Goal: Task Accomplishment & Management: Complete application form

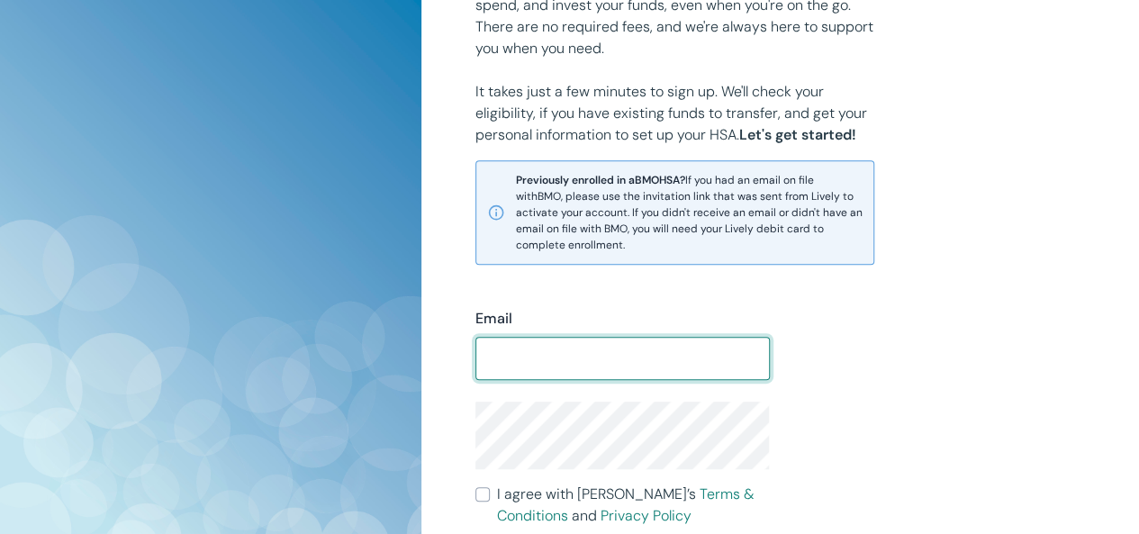
scroll to position [400, 0]
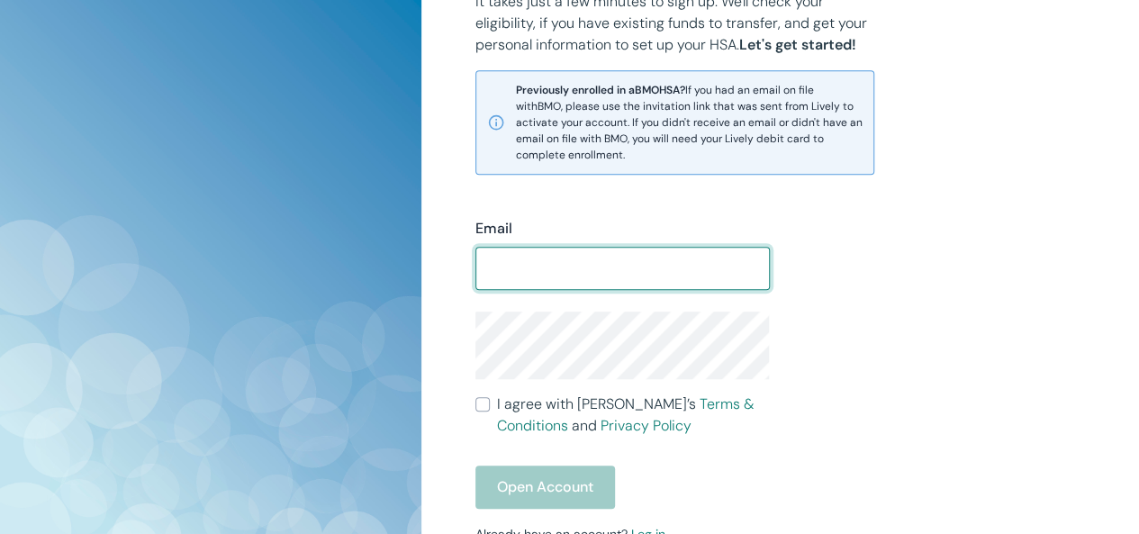
click at [533, 264] on input "Email" at bounding box center [621, 268] width 293 height 36
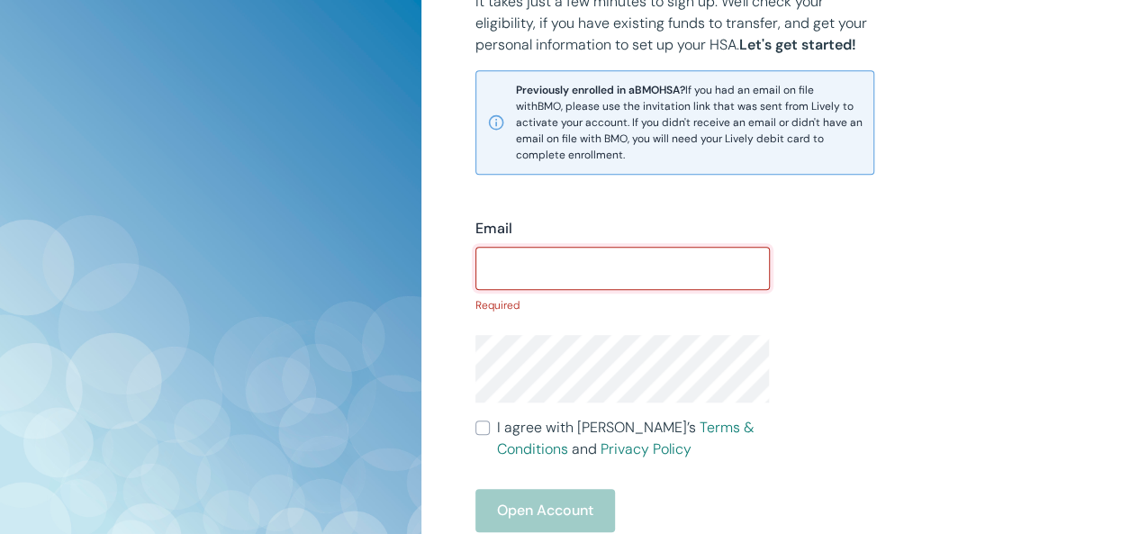
paste input "dustinsutonz78@hotmail.com"
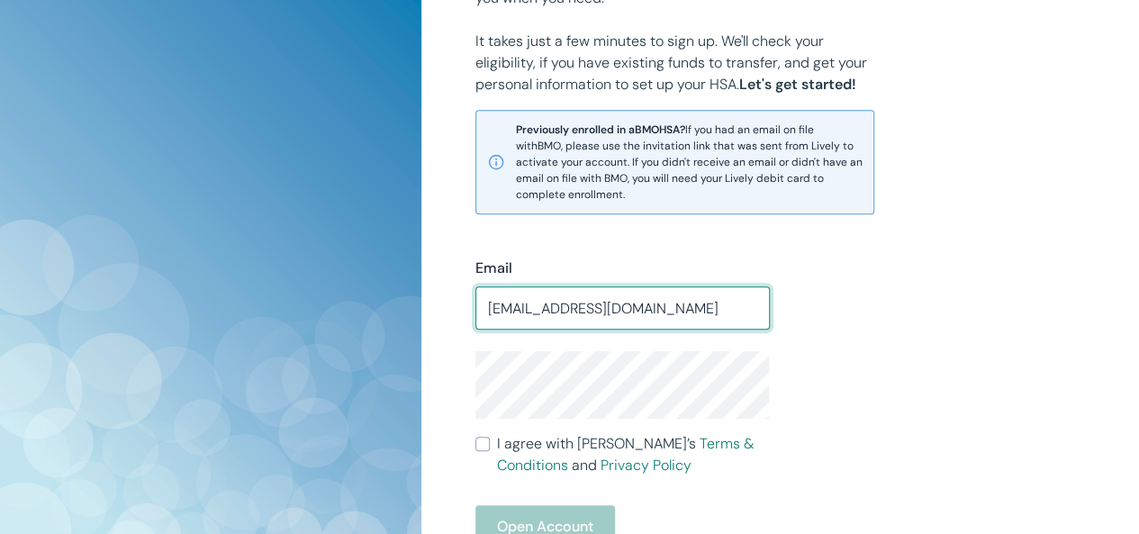
scroll to position [540, 0]
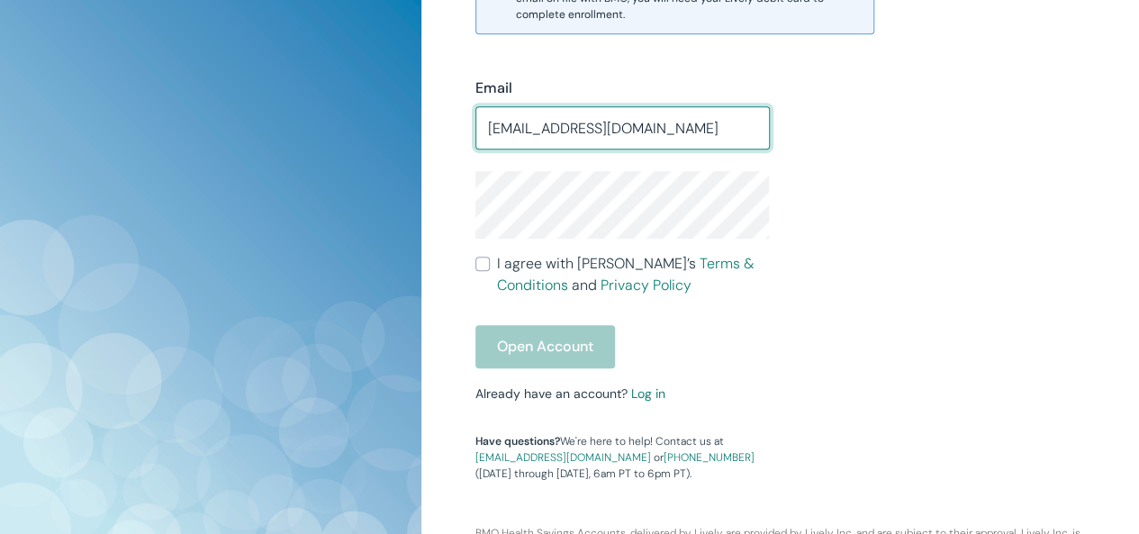
type input "dustinsutonz78@hotmail.com"
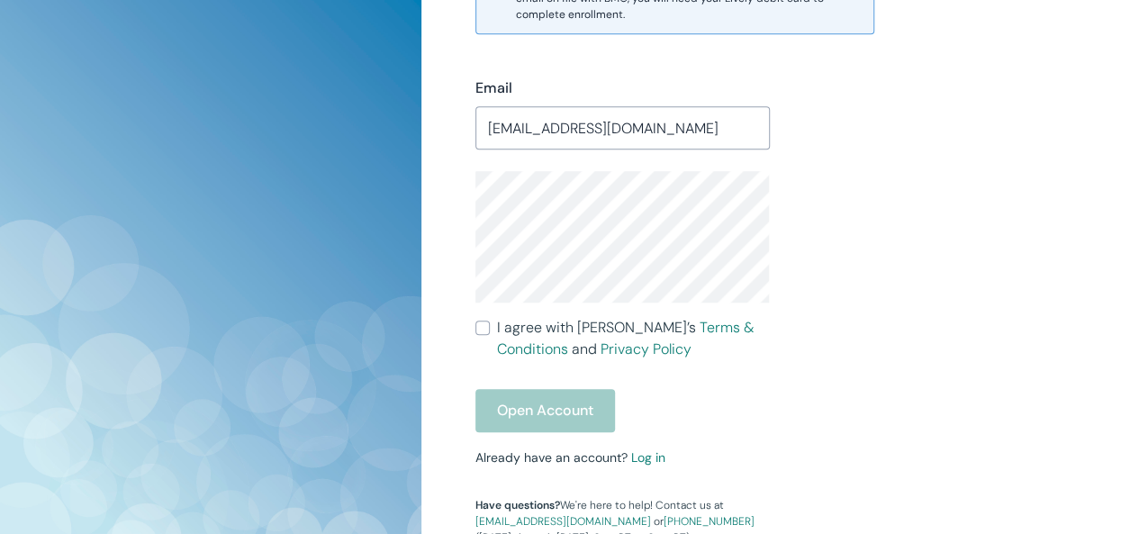
click at [481, 327] on input "I agree with Lively’s Terms & Conditions and Privacy Policy" at bounding box center [482, 327] width 14 height 14
checkbox input "true"
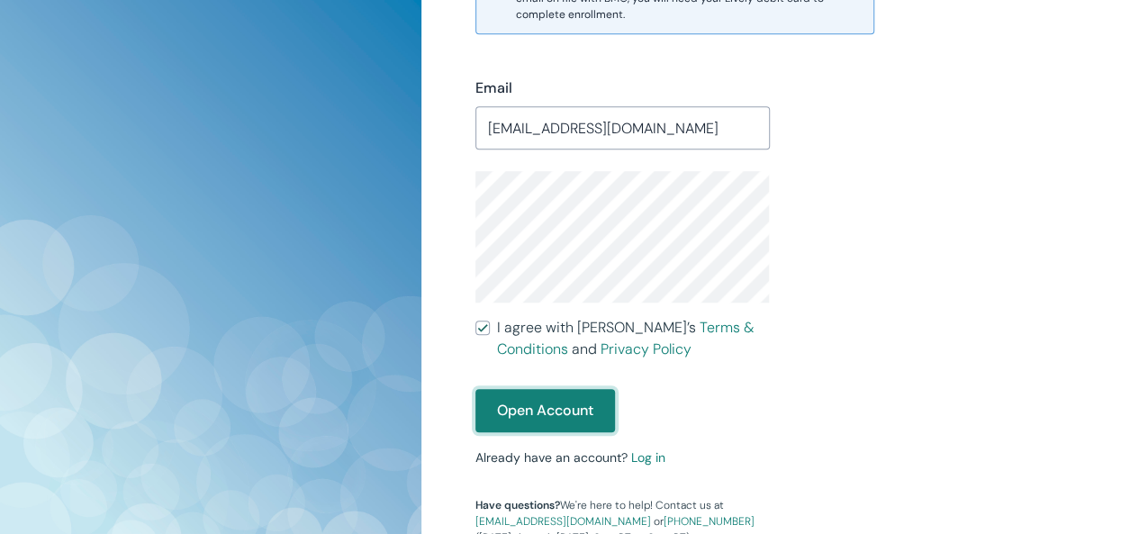
click at [535, 405] on button "Open Account" at bounding box center [545, 410] width 140 height 43
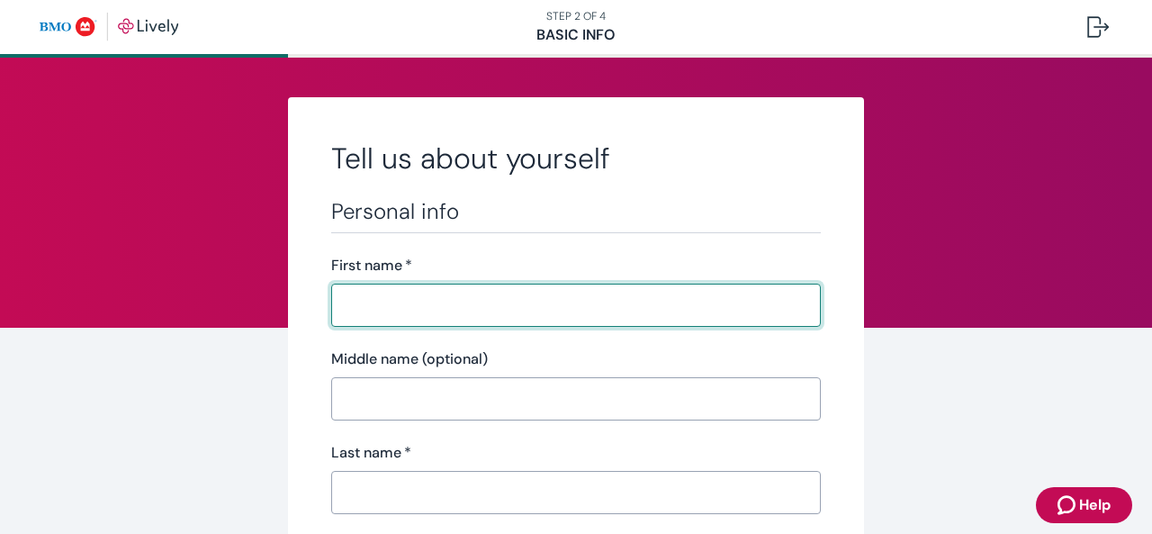
click at [392, 301] on input "First name   *" at bounding box center [576, 305] width 490 height 36
type input "[PERSON_NAME]"
click at [365, 485] on input "Last name   *" at bounding box center [576, 492] width 490 height 36
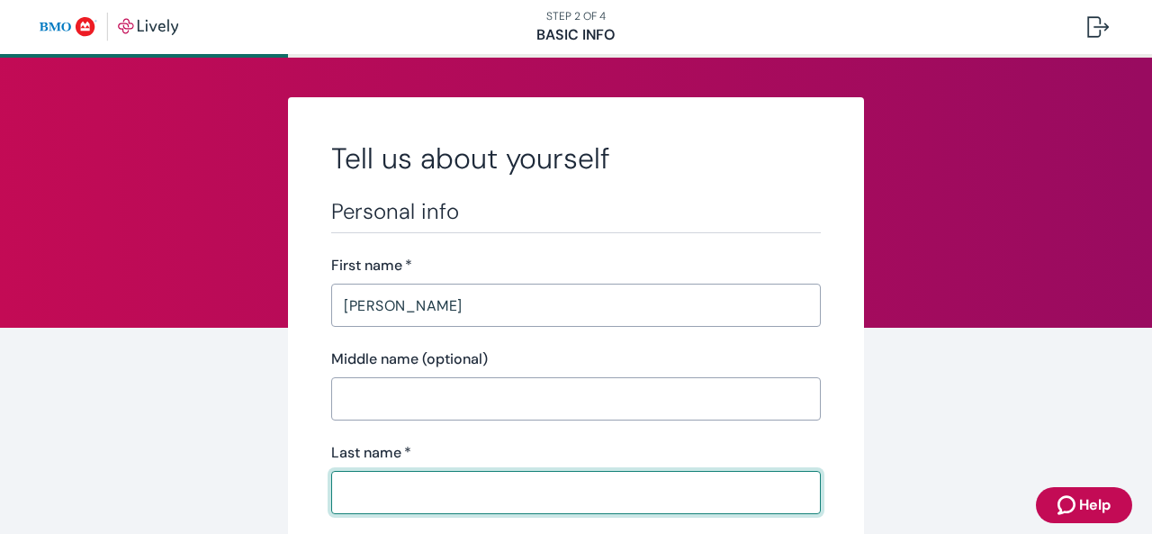
type input "[PERSON_NAME]"
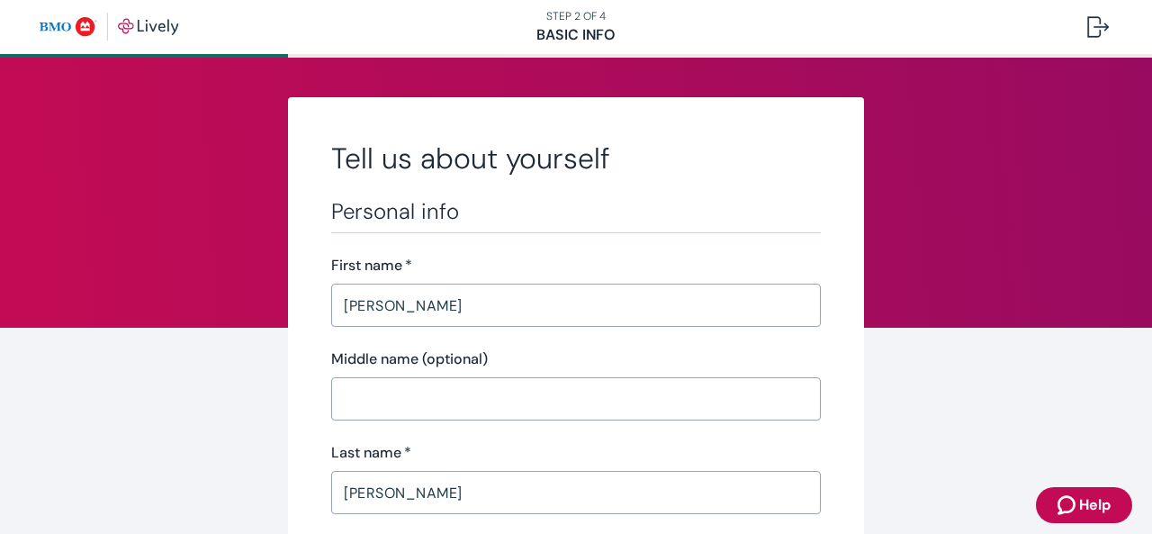
scroll to position [270, 0]
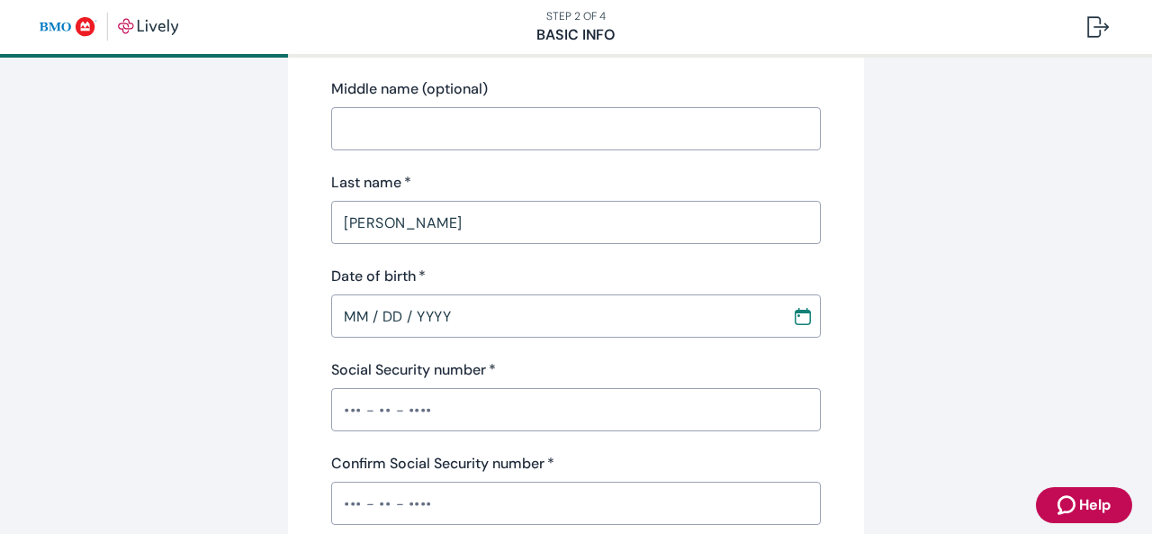
click at [343, 320] on input "MM / DD / YYYY" at bounding box center [555, 316] width 448 height 36
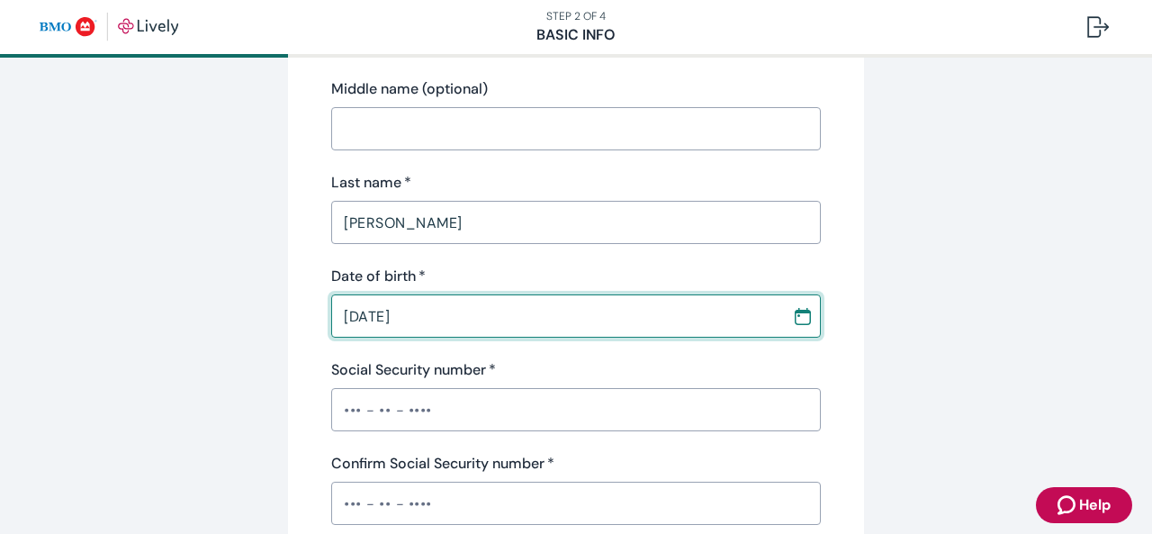
type input "[DATE]"
click at [366, 408] on input "Social Security number   *" at bounding box center [576, 410] width 490 height 36
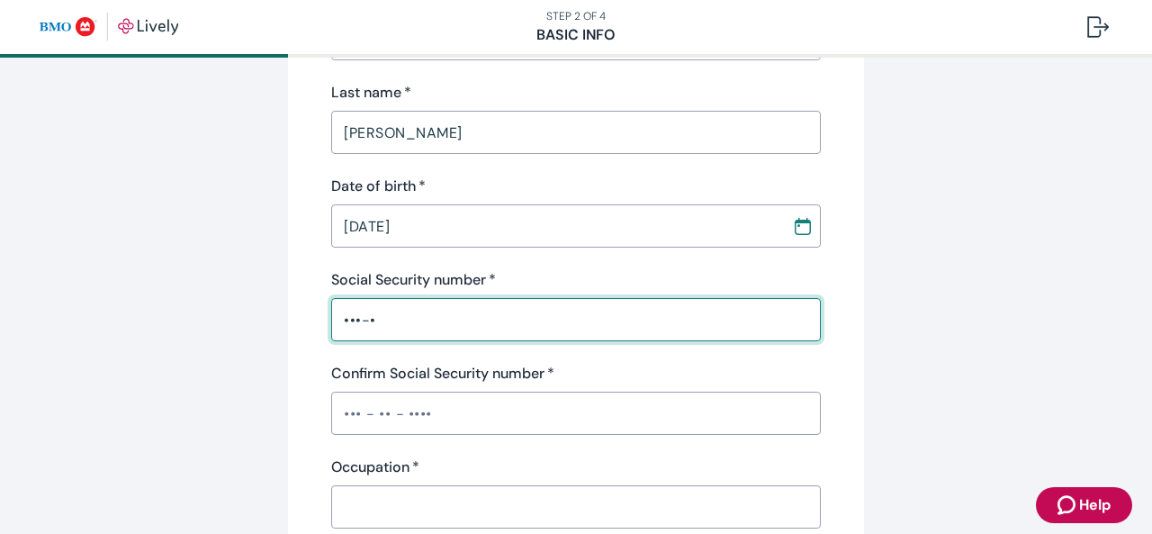
scroll to position [450, 0]
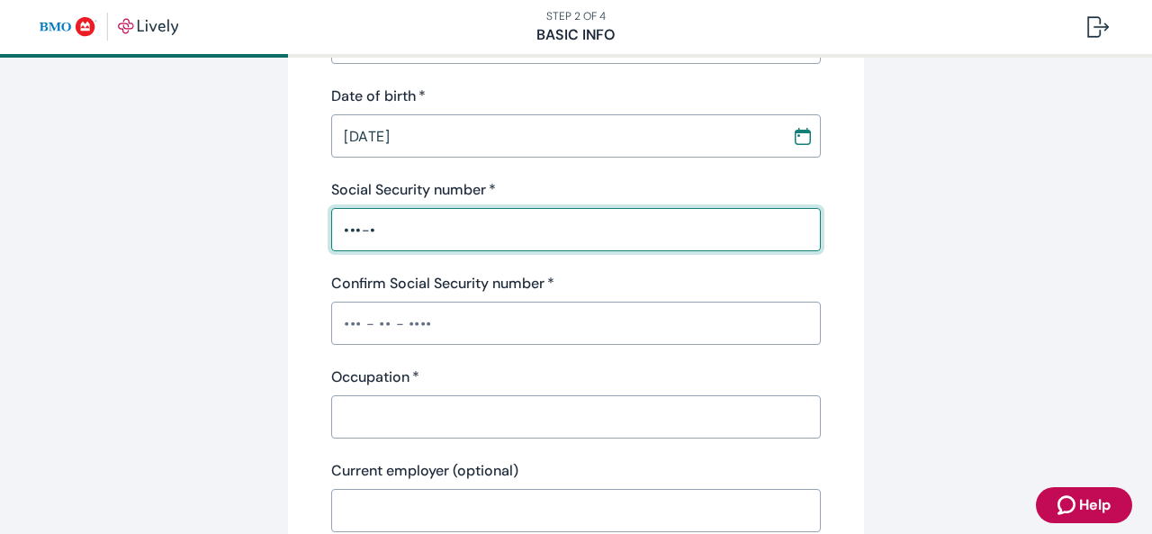
click at [441, 329] on input "Confirm Social Security number   *" at bounding box center [576, 323] width 490 height 36
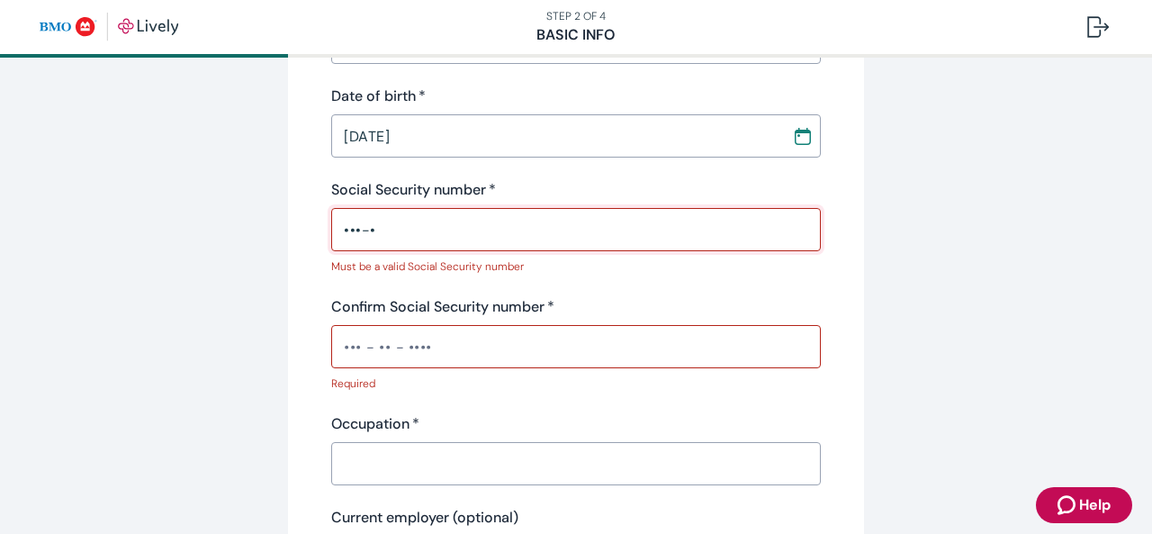
click at [398, 227] on input "•••-•" at bounding box center [576, 230] width 490 height 36
type input "•••-••-657"
click at [560, 345] on input "Confirm Social Security number   *" at bounding box center [576, 347] width 490 height 36
click at [414, 345] on input "•••-•" at bounding box center [576, 347] width 490 height 36
type input "•••-••-657"
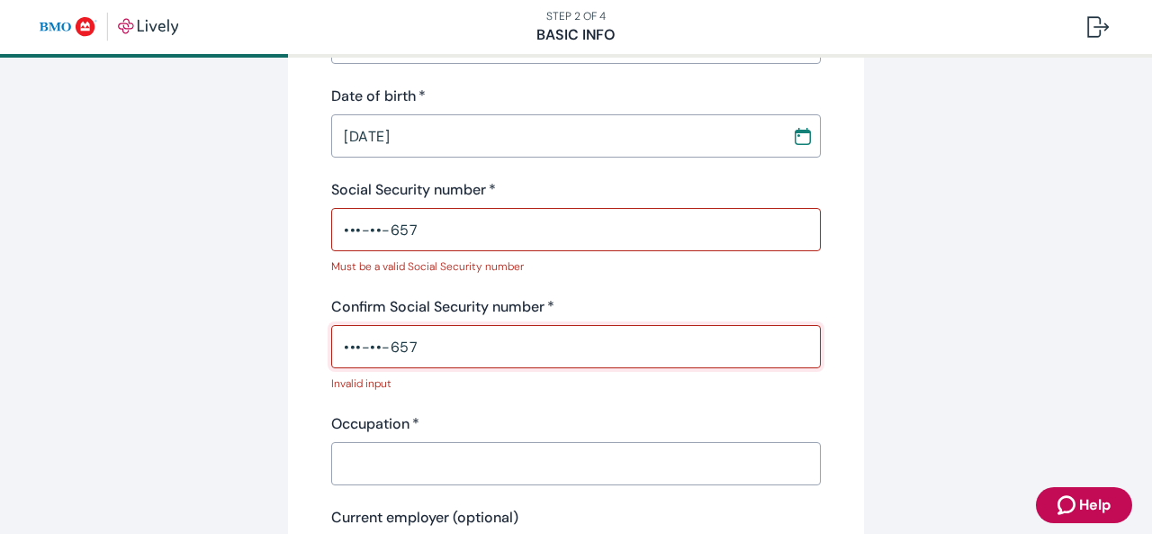
click at [743, 422] on div "Occupation   *" at bounding box center [576, 424] width 490 height 22
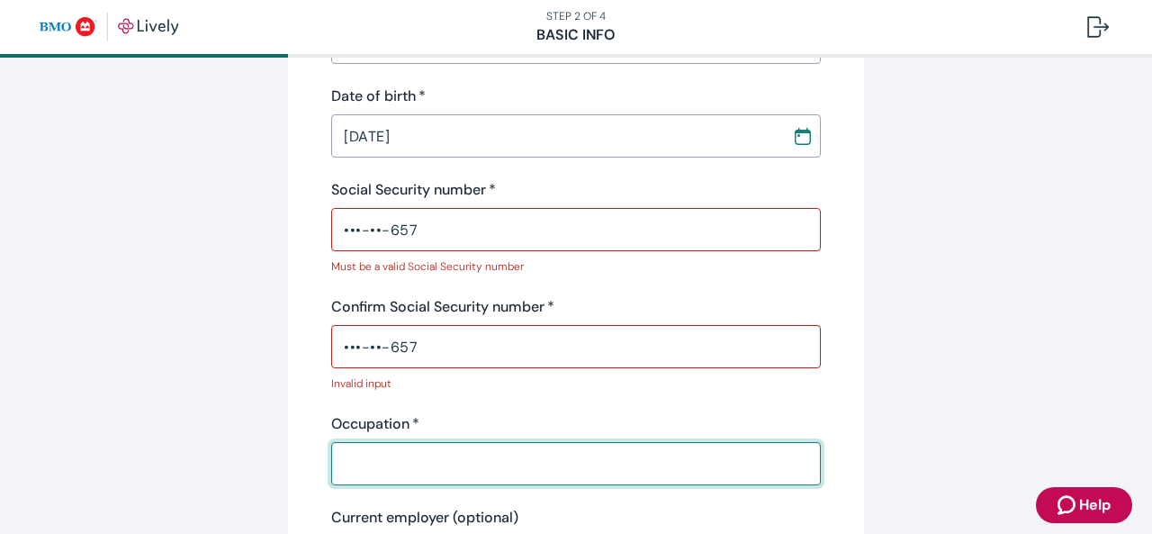
click at [543, 451] on input "Occupation   *" at bounding box center [576, 464] width 490 height 36
click at [376, 234] on input "•••-••-657" at bounding box center [576, 230] width 490 height 36
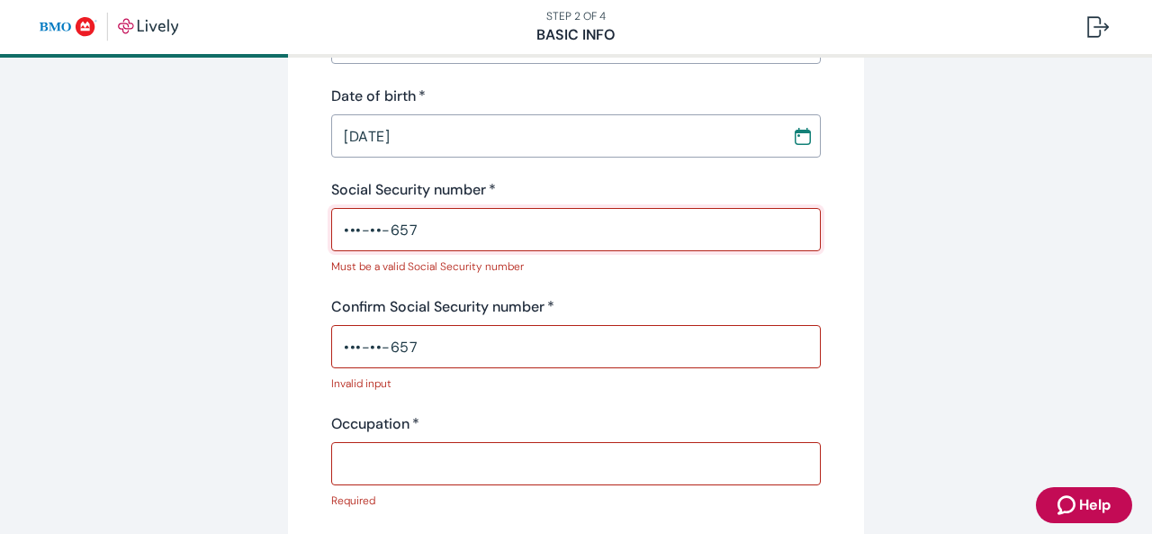
click at [414, 235] on input "•••-••-657" at bounding box center [576, 230] width 490 height 36
type input "•"
click at [463, 284] on div "Personal info First name   * [PERSON_NAME] ​ Middle name (optional) ​ Last name…" at bounding box center [576, 222] width 490 height 948
click at [463, 401] on div "Personal info First name   * [PERSON_NAME] ​ Middle name (optional) ​ Last name…" at bounding box center [576, 222] width 490 height 948
click at [446, 230] on input "Social Security number   *" at bounding box center [576, 230] width 490 height 36
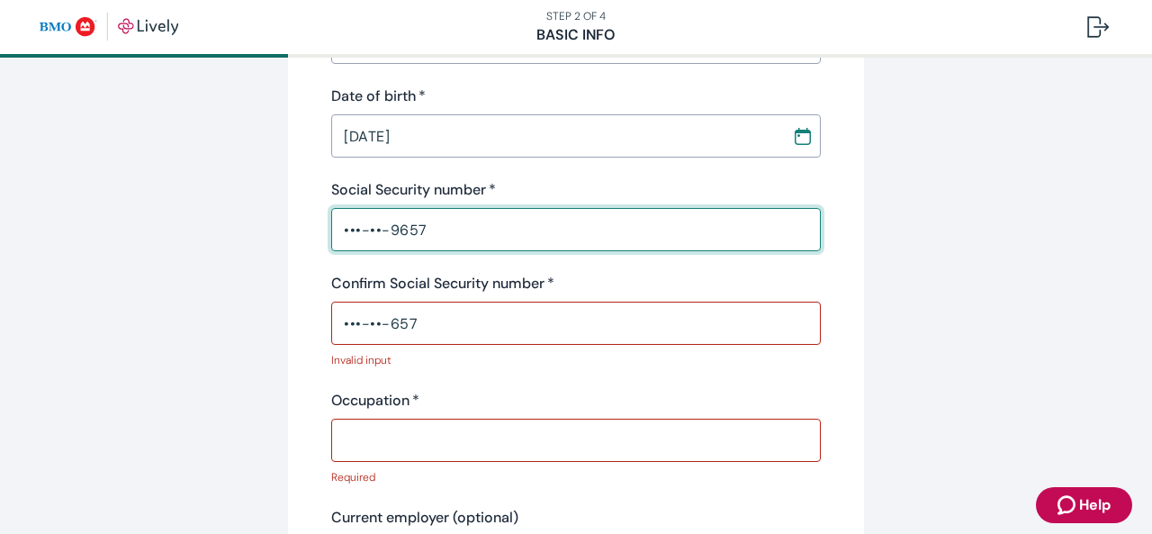
type input "•••-••-9657"
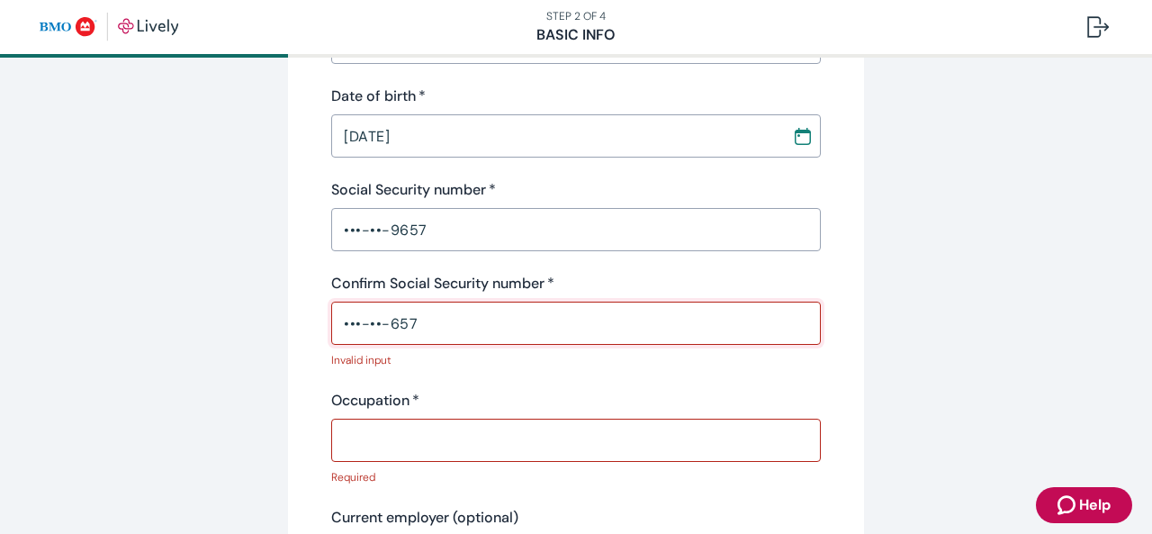
click at [452, 330] on input "•••-••-657" at bounding box center [576, 323] width 490 height 36
type input "•"
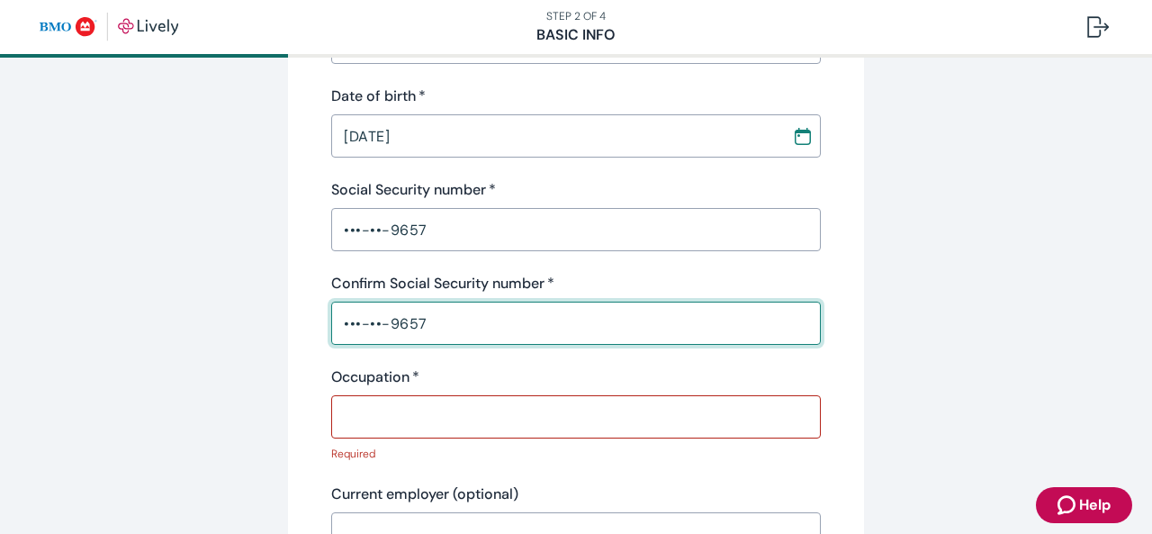
scroll to position [630, 0]
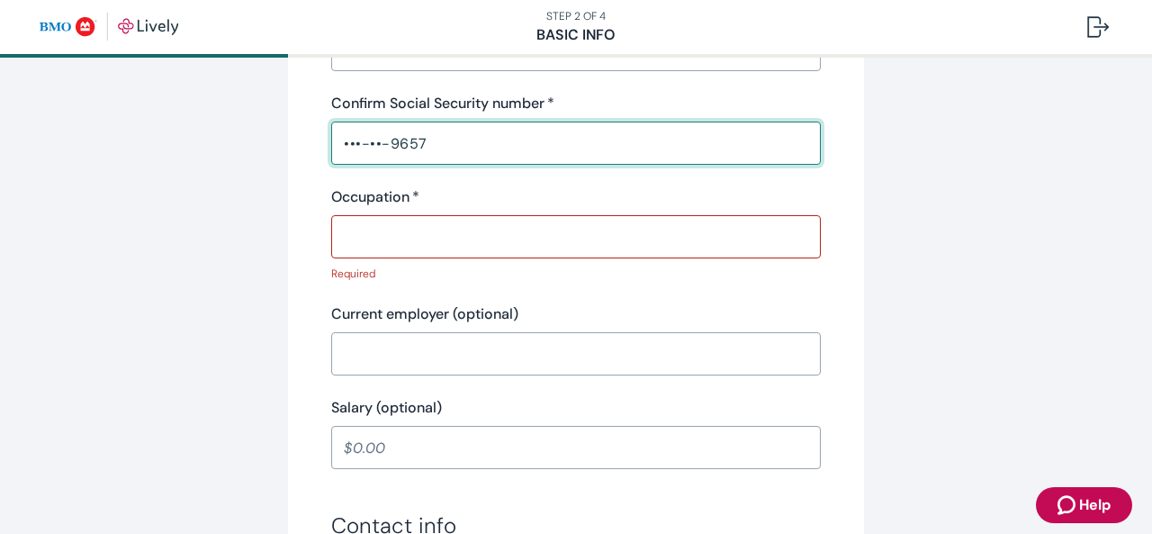
type input "•••-••-9657"
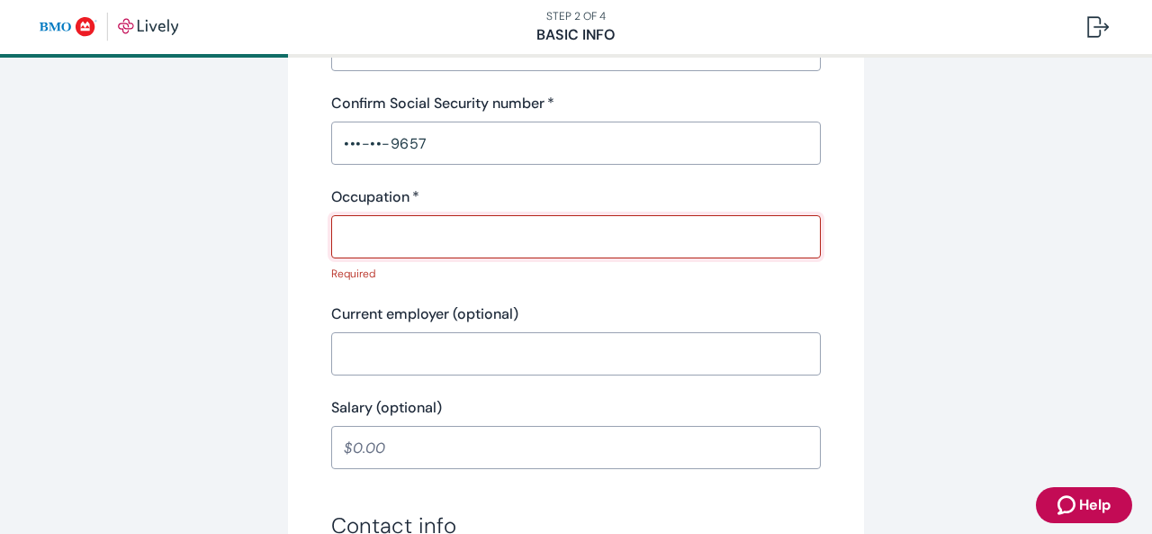
click at [367, 234] on input "Occupation   *" at bounding box center [576, 237] width 490 height 36
type input "IT"
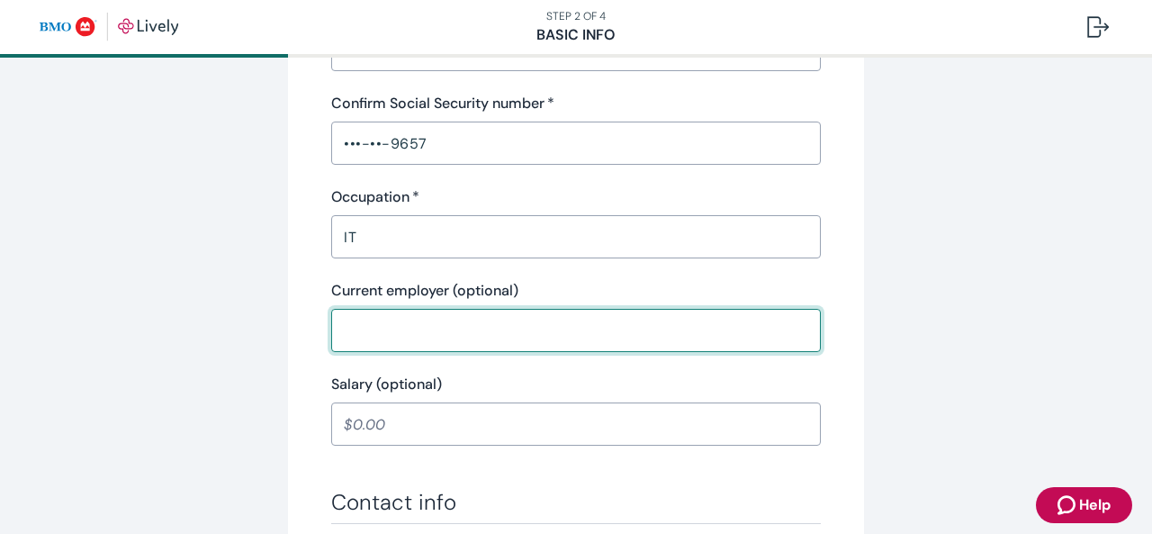
click at [392, 329] on input "Current employer (optional)" at bounding box center [576, 330] width 490 height 36
type input "Upsala Cooperative Telephone Association."
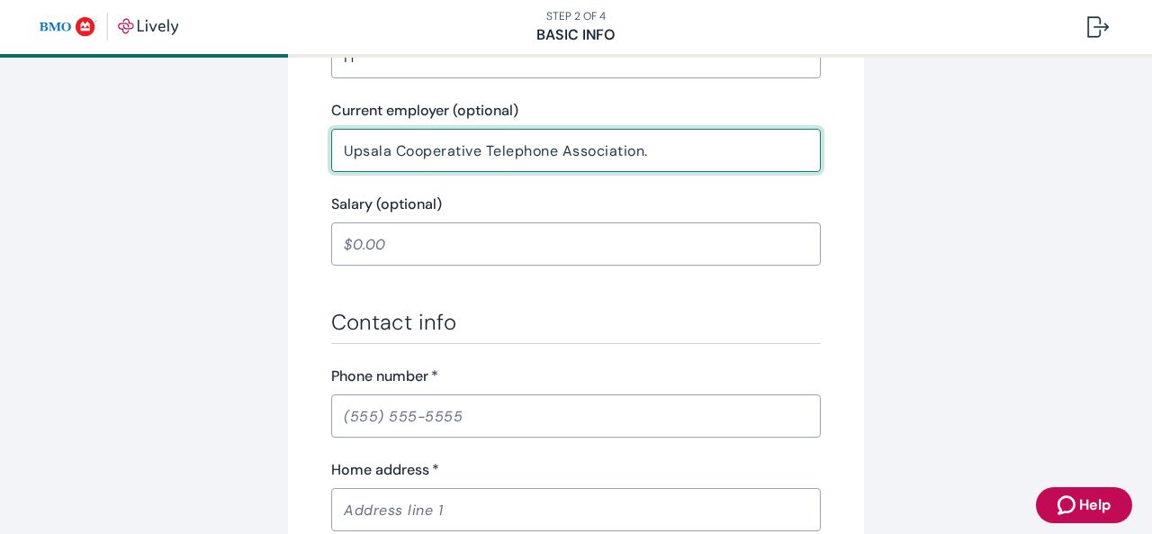
scroll to position [990, 0]
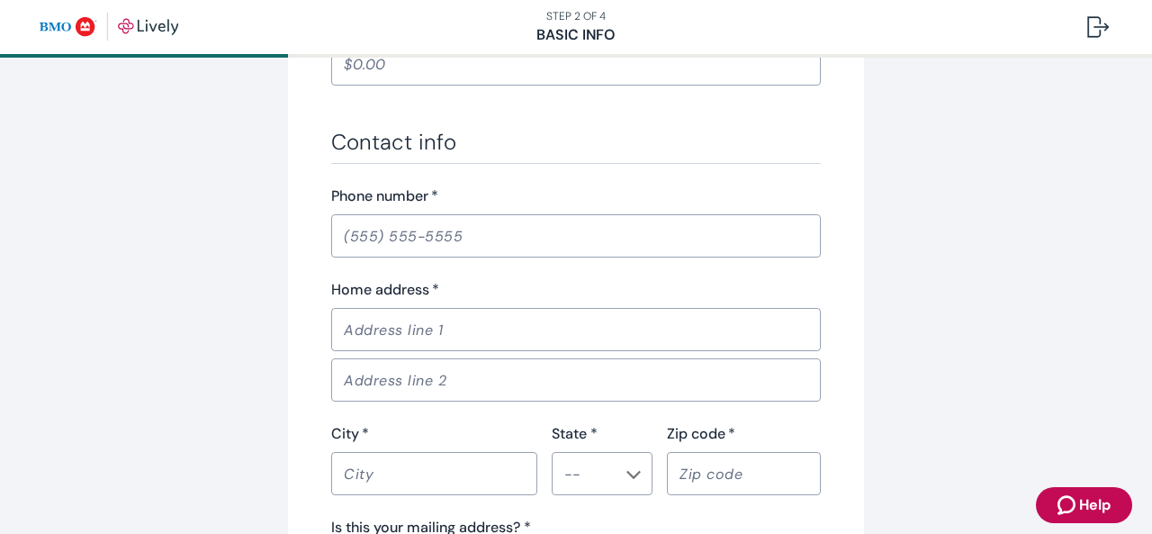
click at [365, 237] on input "Phone number   *" at bounding box center [576, 236] width 490 height 36
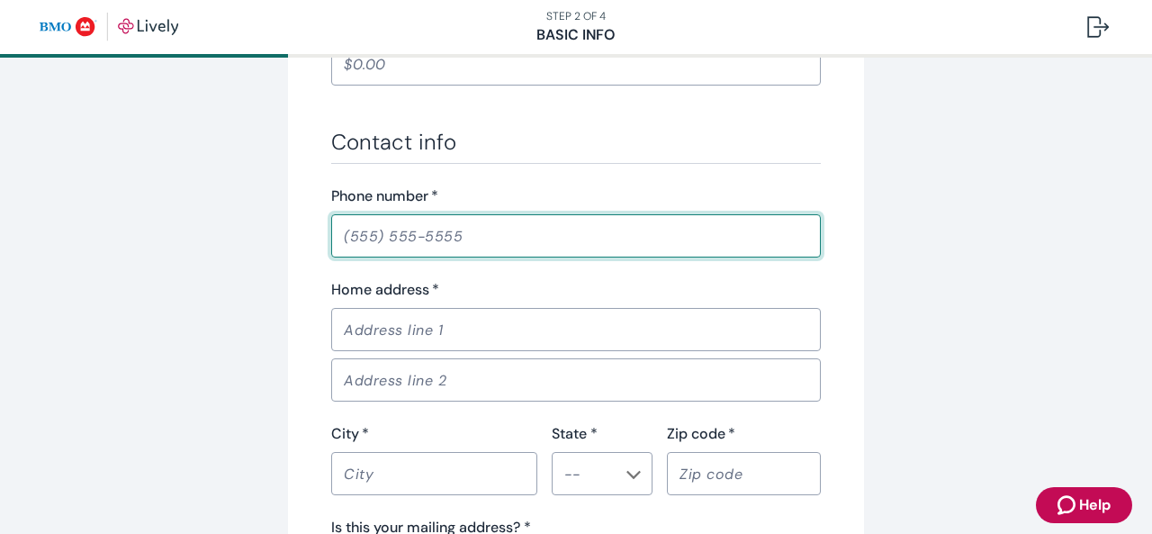
type input "[PHONE_NUMBER]"
click at [453, 336] on input "Home address   *" at bounding box center [576, 329] width 490 height 36
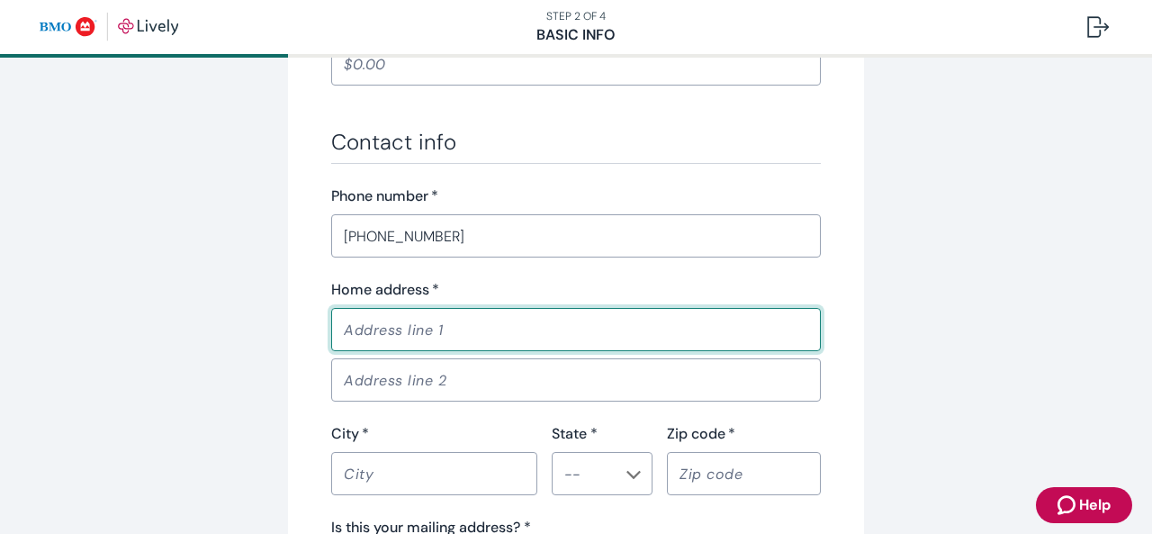
type input "[STREET_ADDRESS]"
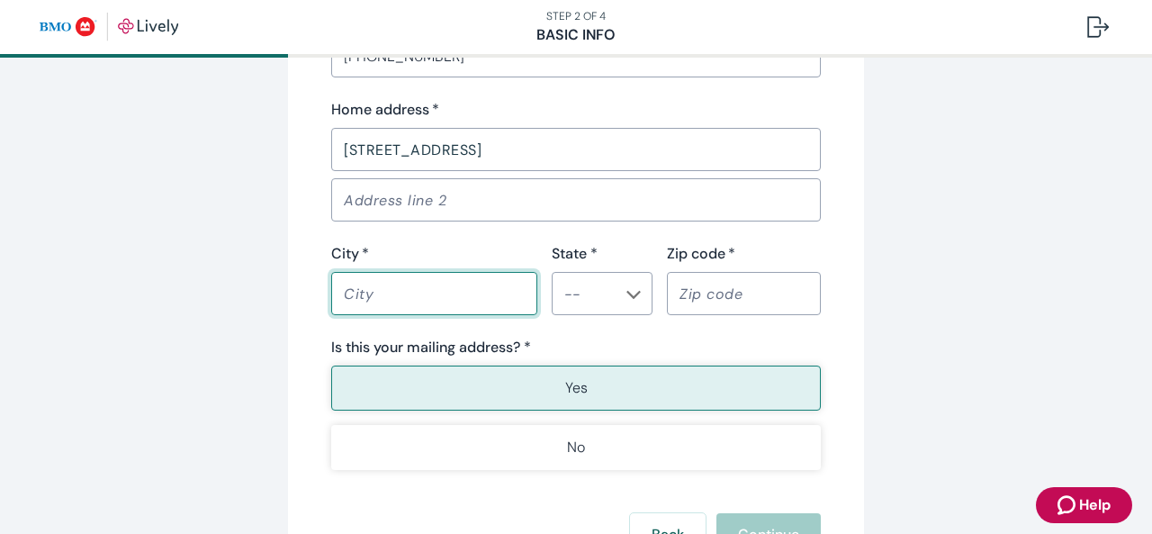
click at [406, 291] on input "City   *" at bounding box center [434, 293] width 206 height 36
type input "[GEOGRAPHIC_DATA]"
click at [589, 305] on input "State *" at bounding box center [587, 293] width 60 height 25
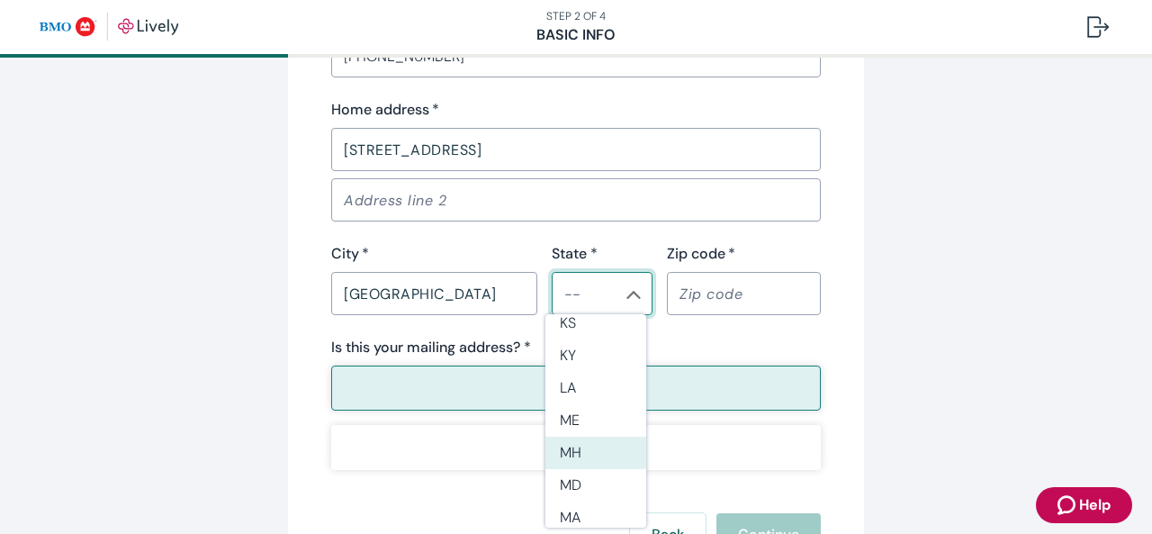
scroll to position [720, 0]
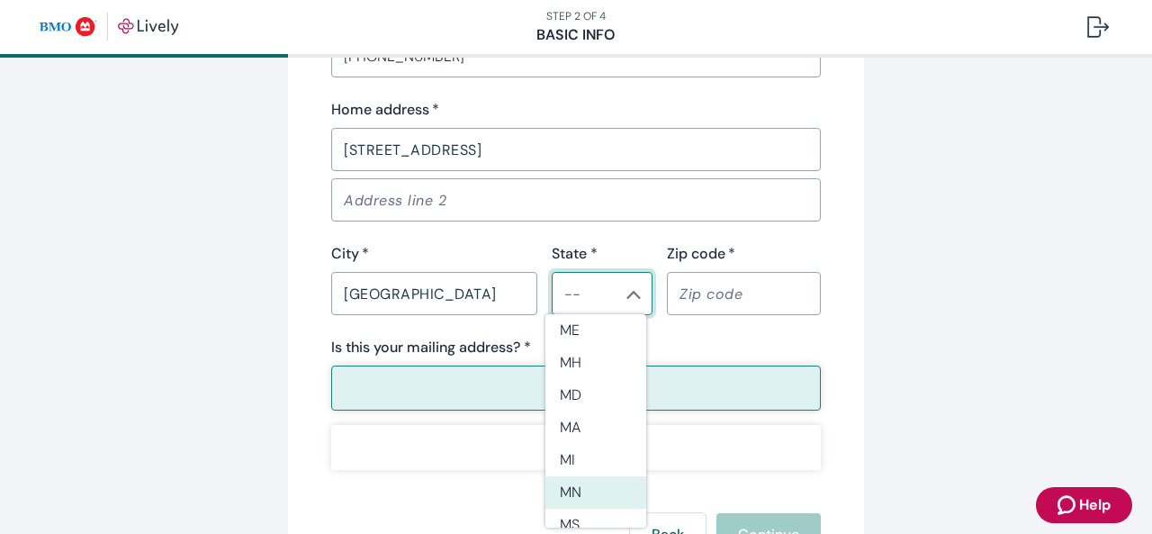
click at [582, 489] on li "MN" at bounding box center [595, 492] width 101 height 32
type input "MN"
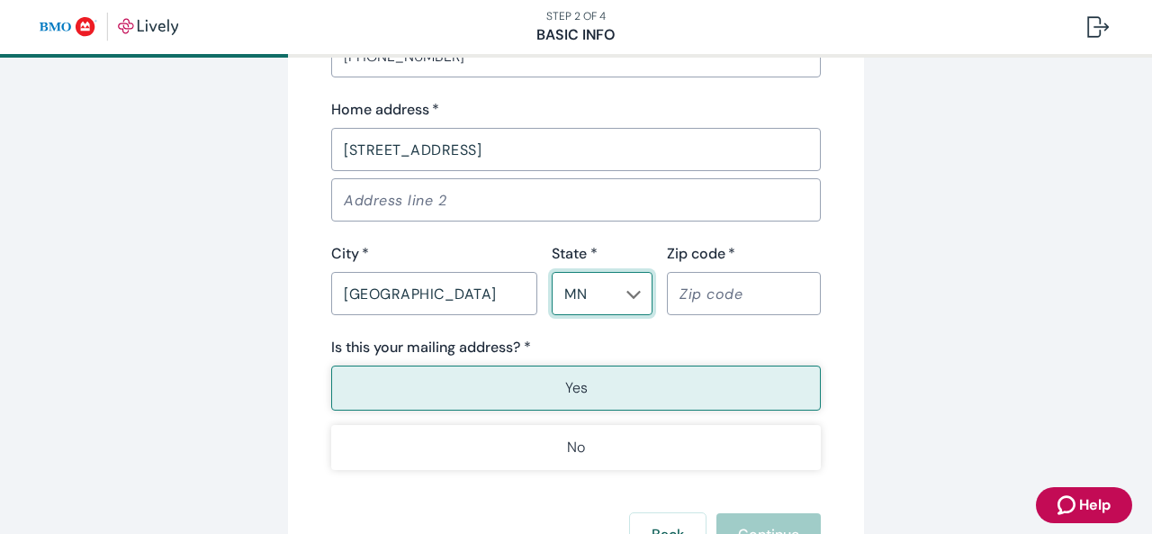
click at [716, 291] on input "Zip code   *" at bounding box center [744, 293] width 154 height 36
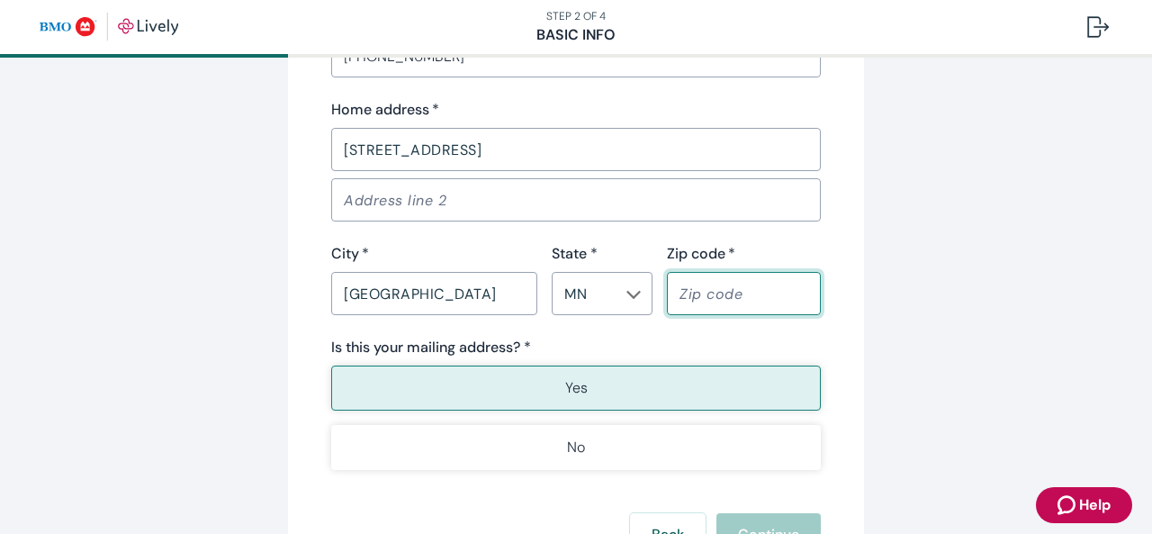
type input "56382"
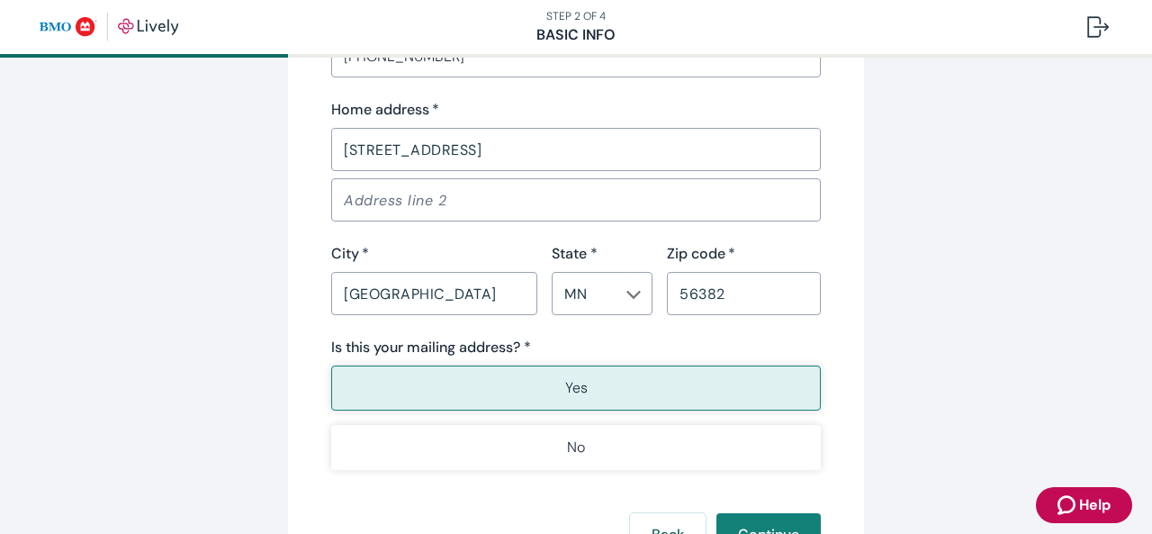
click at [687, 337] on div "Is this your mailing address? *" at bounding box center [576, 348] width 490 height 22
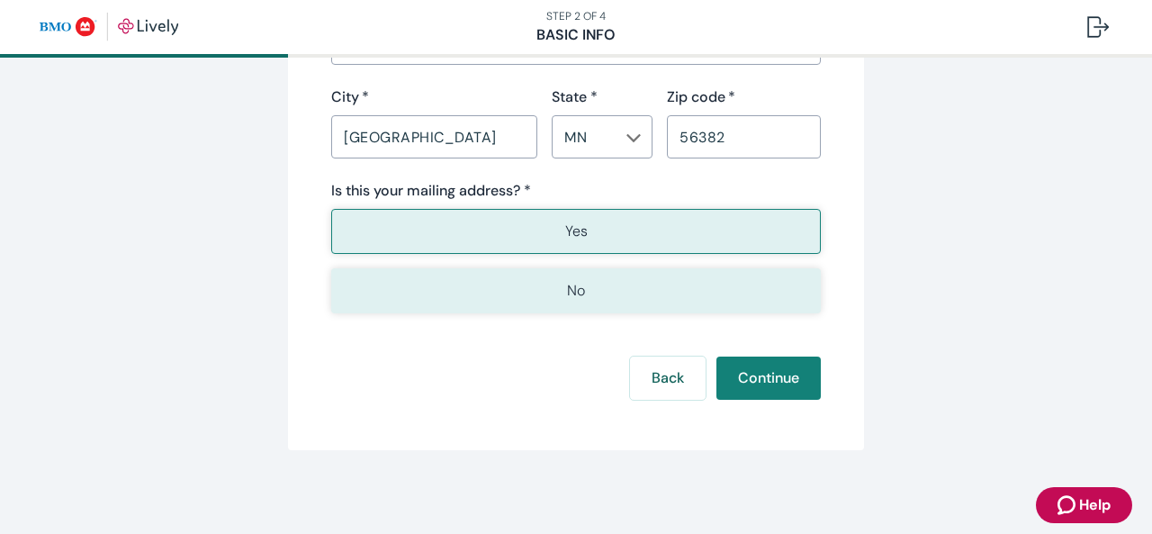
click at [572, 288] on p "No" at bounding box center [576, 291] width 18 height 22
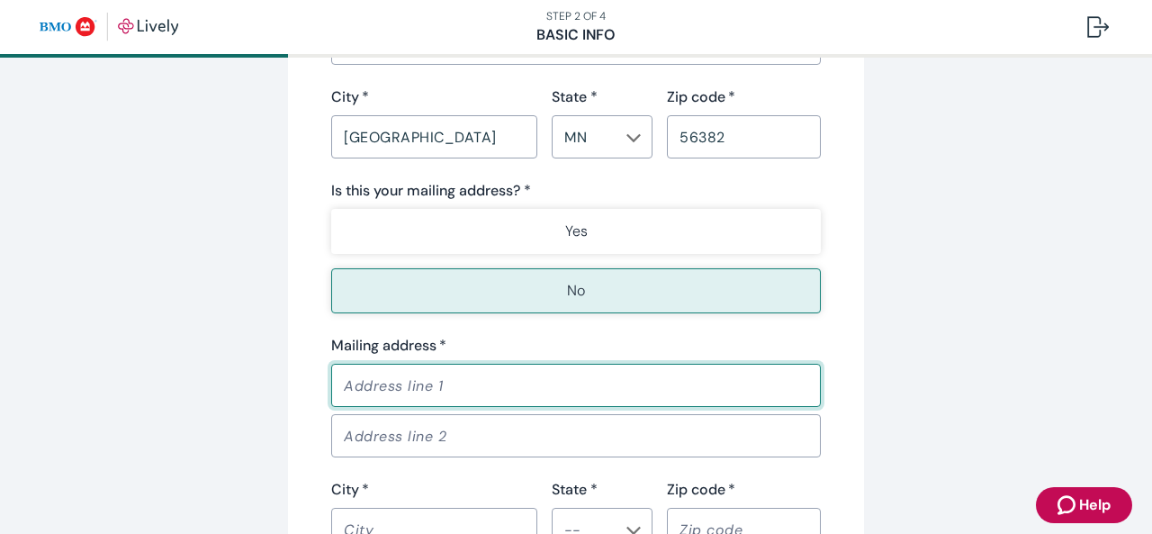
click at [428, 377] on input "Mailing address   *" at bounding box center [576, 385] width 490 height 36
type input "[STREET_ADDRESS]"
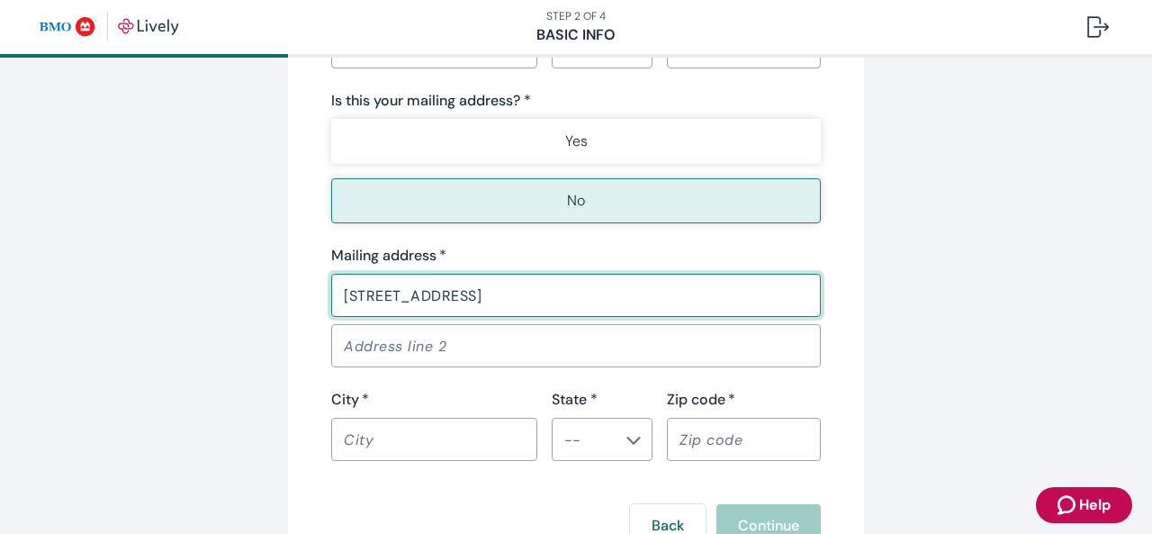
scroll to position [1507, 0]
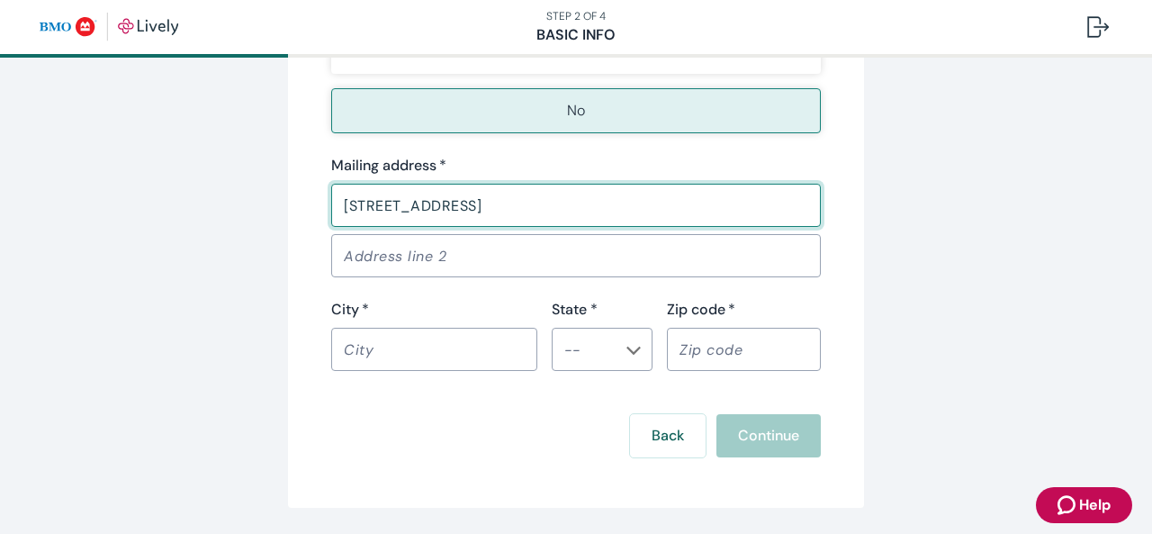
click at [401, 440] on div "Back Continue" at bounding box center [576, 435] width 490 height 43
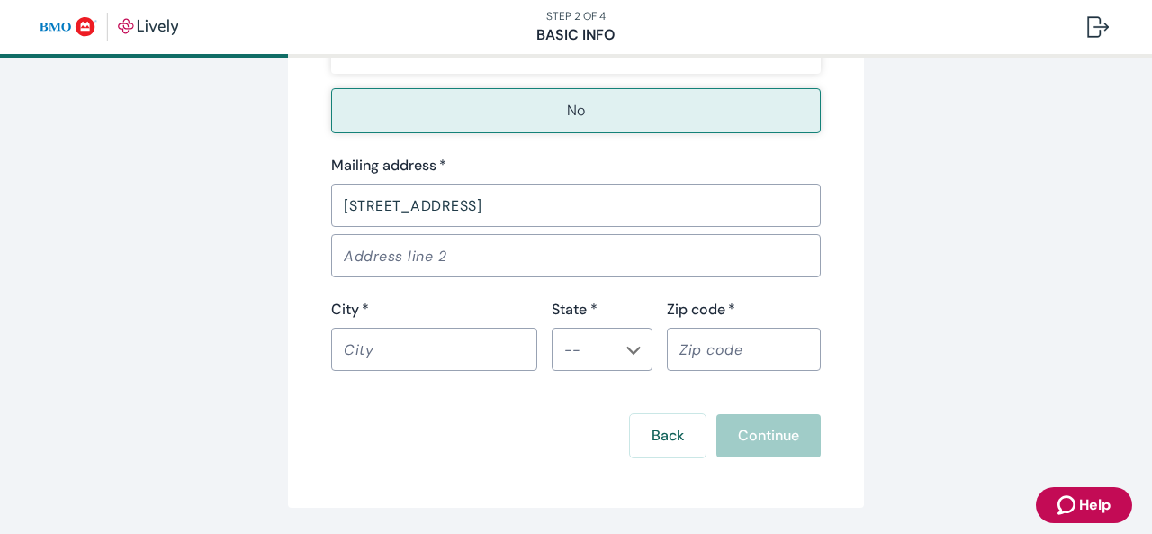
click at [403, 348] on input "City   *" at bounding box center [434, 349] width 206 height 36
type input "[GEOGRAPHIC_DATA]"
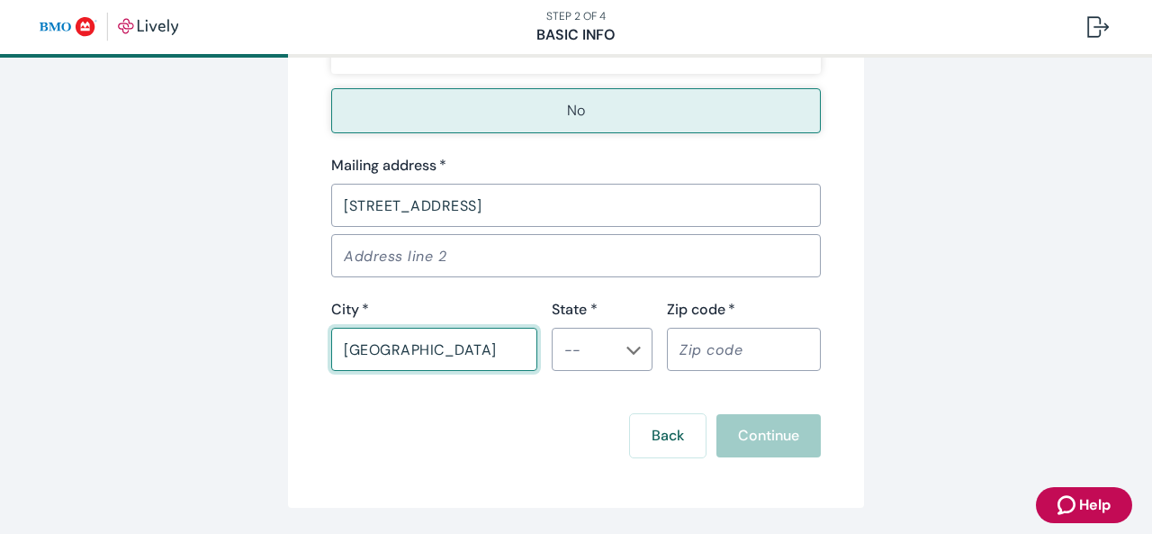
click at [608, 347] on input "State *" at bounding box center [587, 349] width 60 height 25
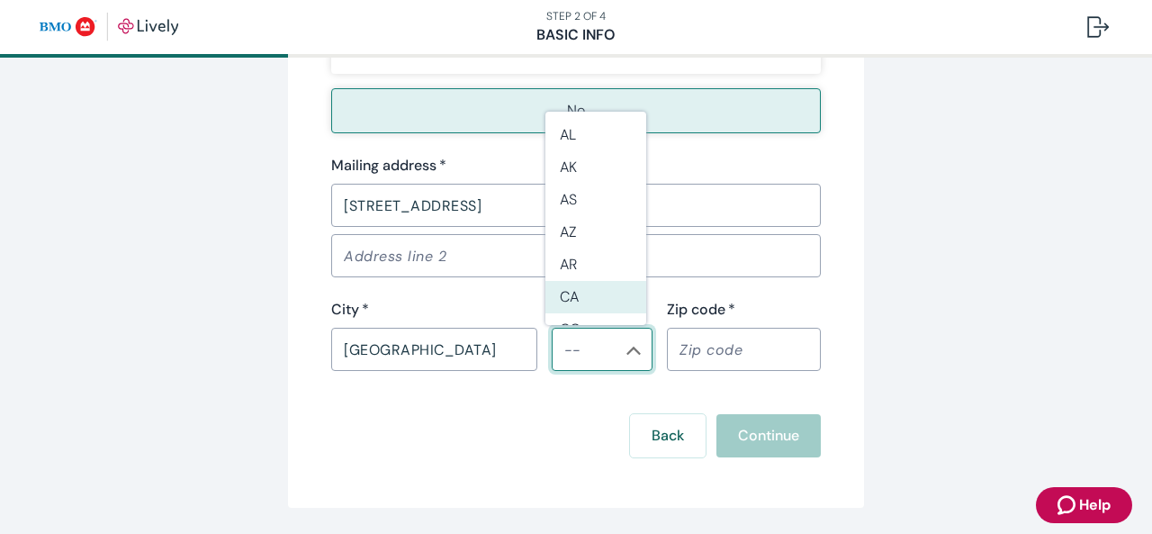
click at [587, 290] on li "CA" at bounding box center [595, 297] width 101 height 32
type input "CA"
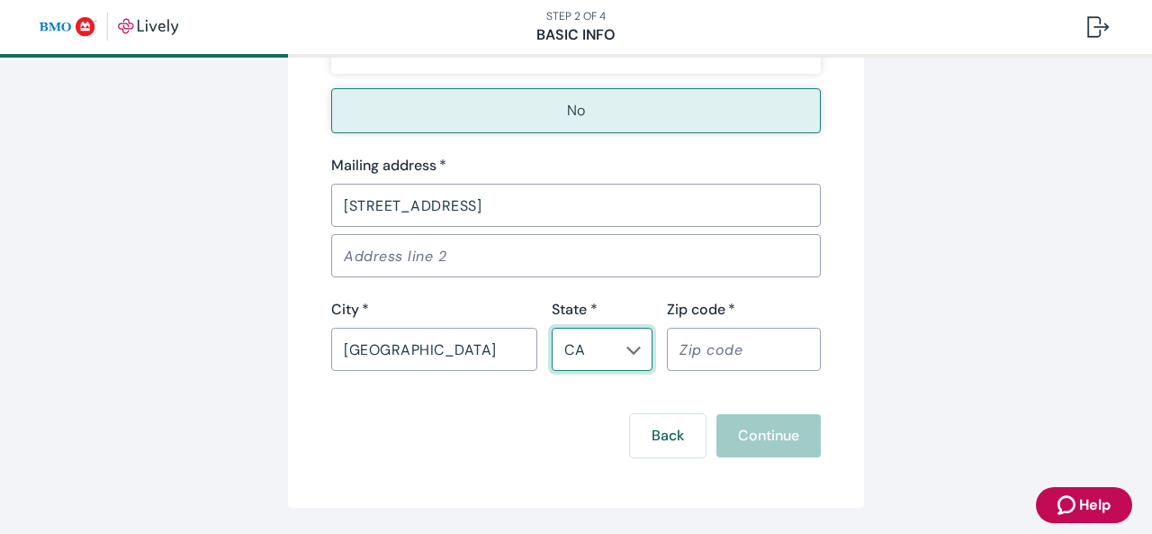
click at [701, 338] on input "Zip code   *" at bounding box center [744, 349] width 154 height 36
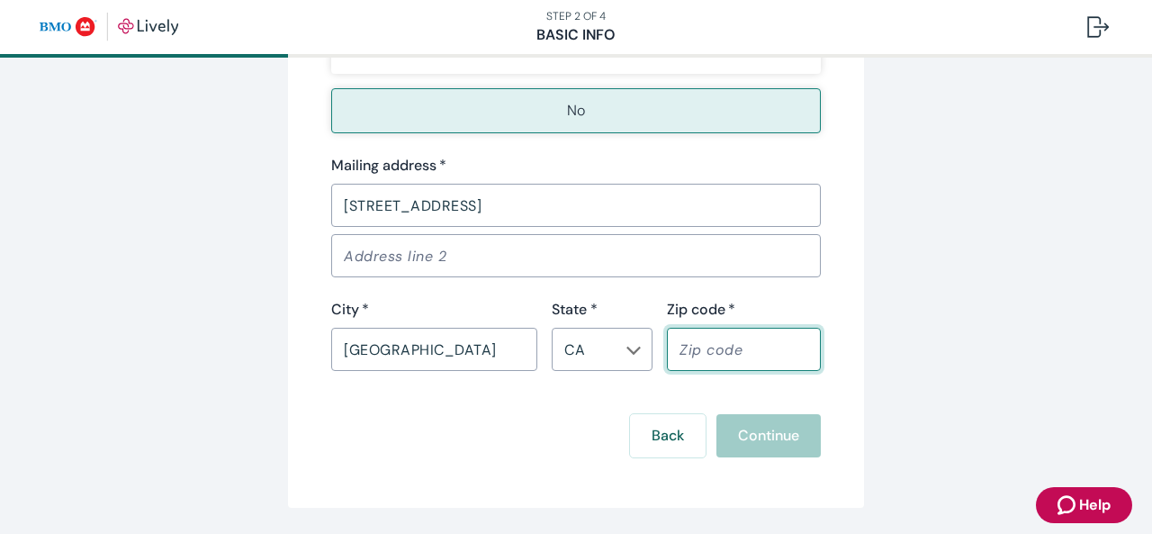
type input "92802"
click at [778, 433] on button "Continue" at bounding box center [768, 435] width 104 height 43
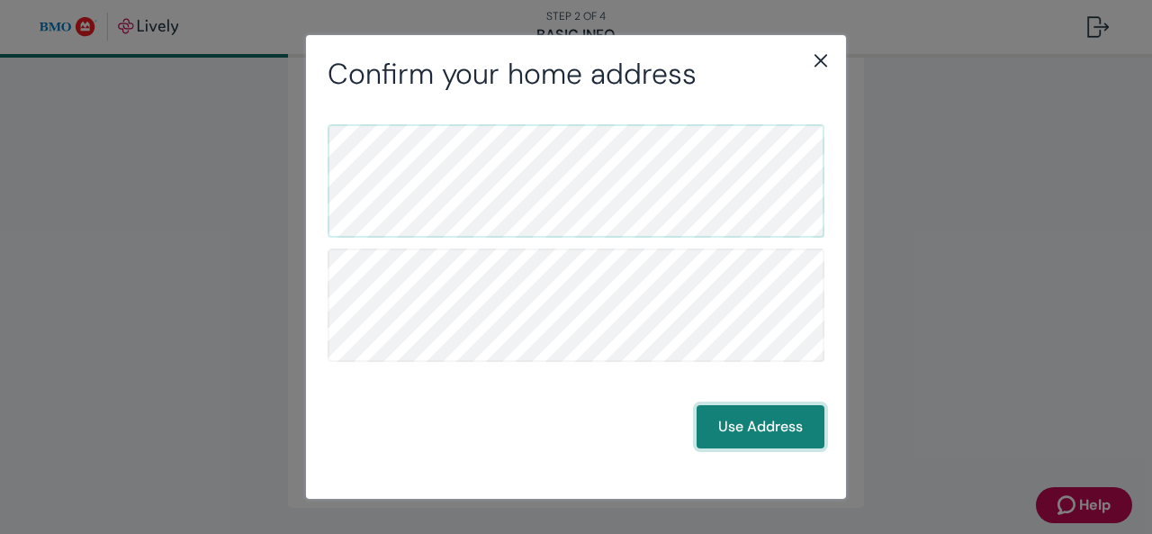
click at [732, 413] on button "Use Address" at bounding box center [761, 426] width 128 height 43
click at [768, 434] on button "Use Address" at bounding box center [761, 426] width 128 height 43
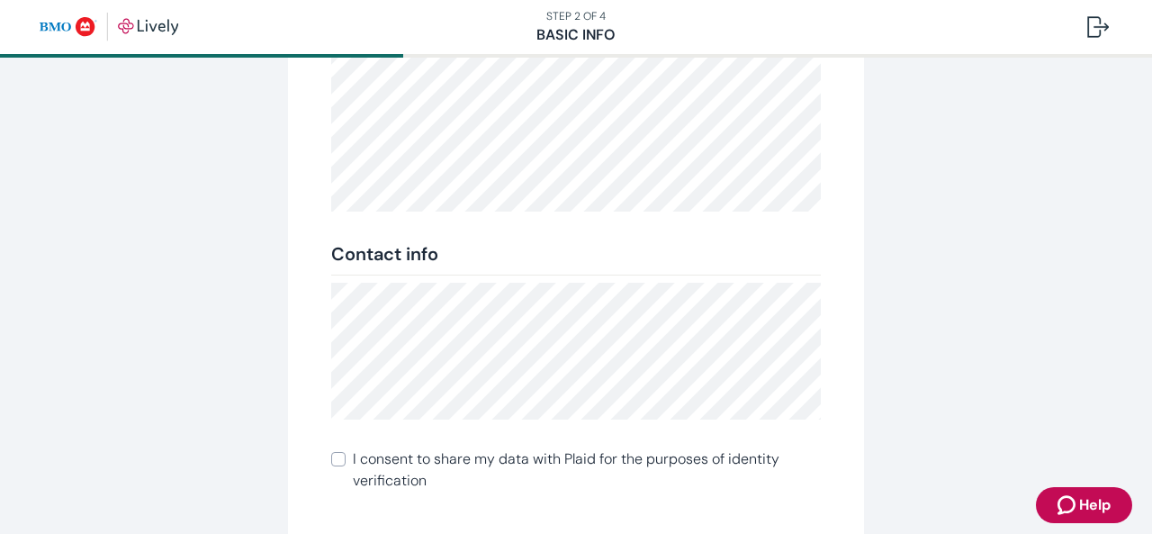
scroll to position [508, 0]
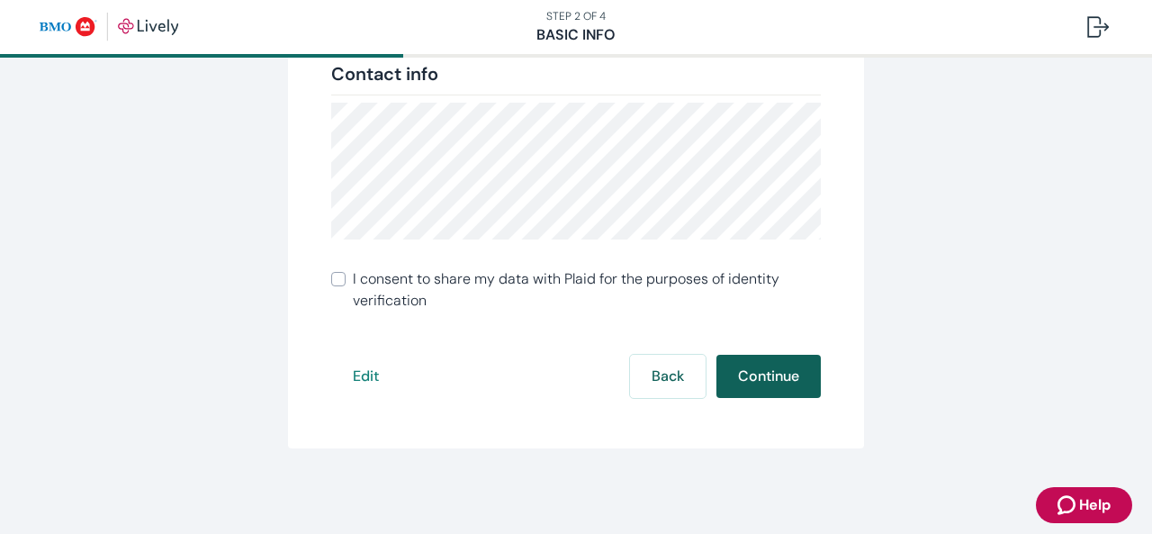
click at [761, 371] on button "Continue" at bounding box center [768, 376] width 104 height 43
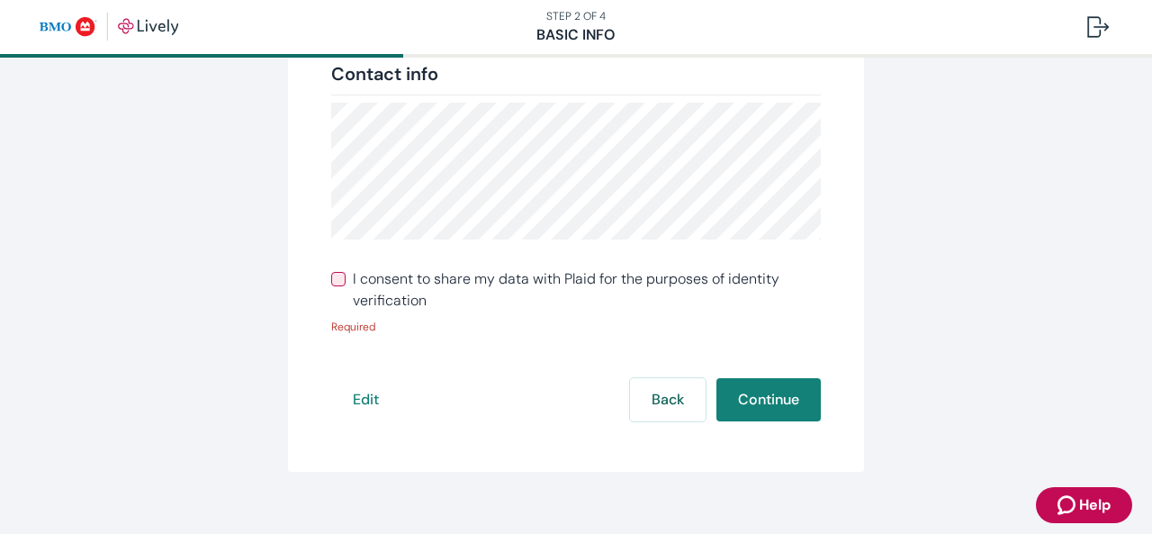
click at [333, 278] on input "I consent to share my data with Plaid for the purposes of identity verification" at bounding box center [338, 279] width 14 height 14
checkbox input "true"
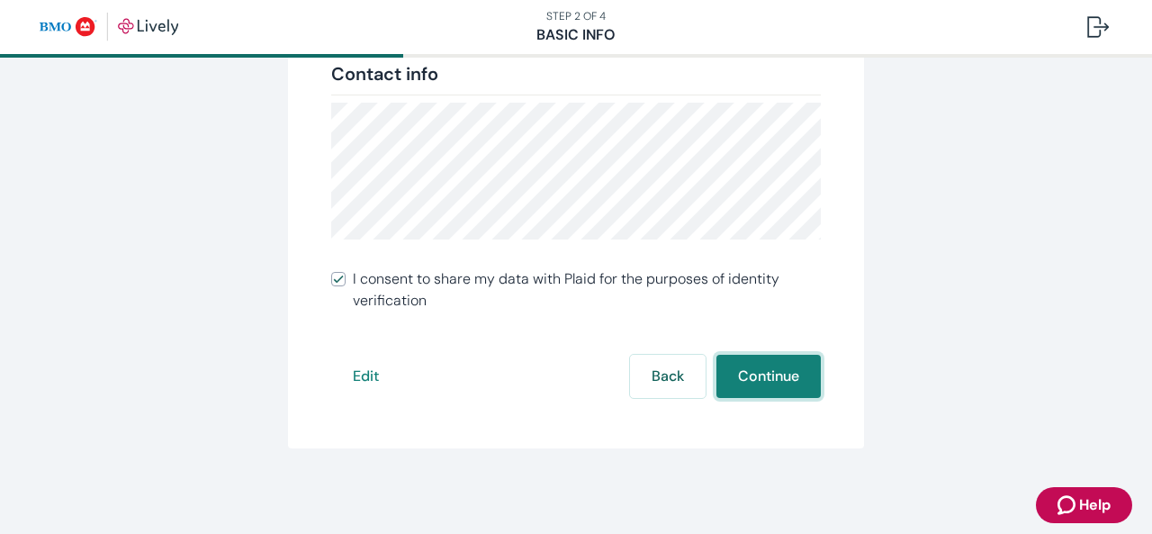
click at [766, 374] on button "Continue" at bounding box center [768, 376] width 104 height 43
